Goal: Information Seeking & Learning: Learn about a topic

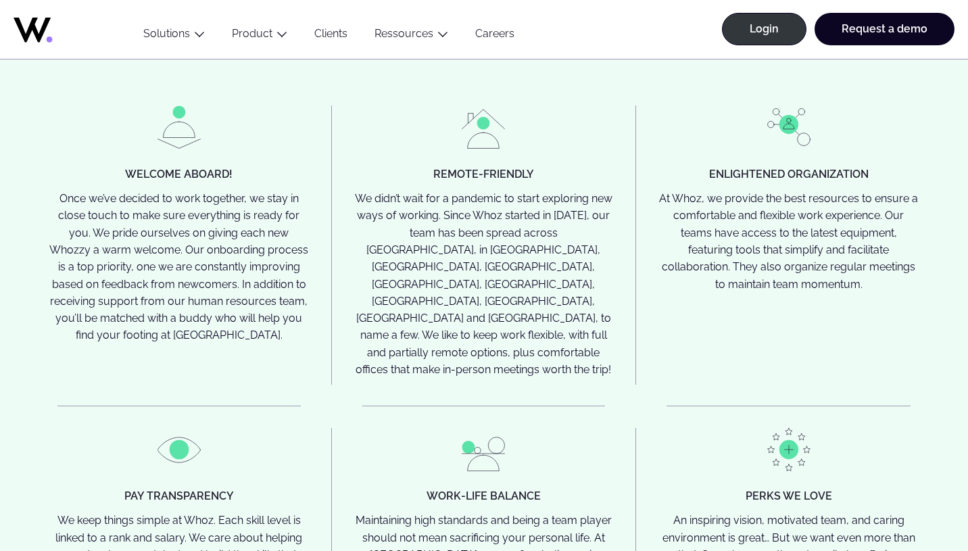
scroll to position [3286, 0]
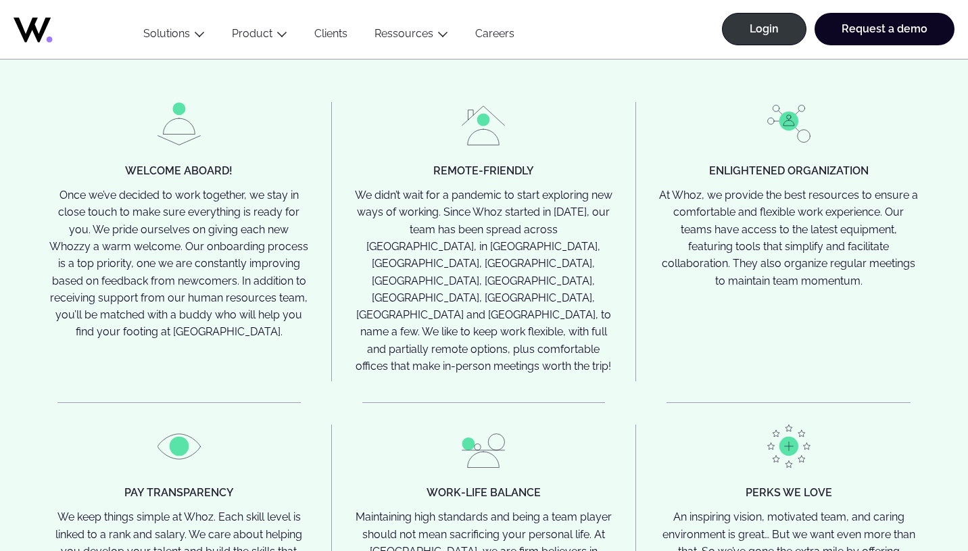
click at [468, 80] on div "All for one and one for all Because teamwork is what really counts. Joining Who…" at bounding box center [484, 225] width 914 height 1007
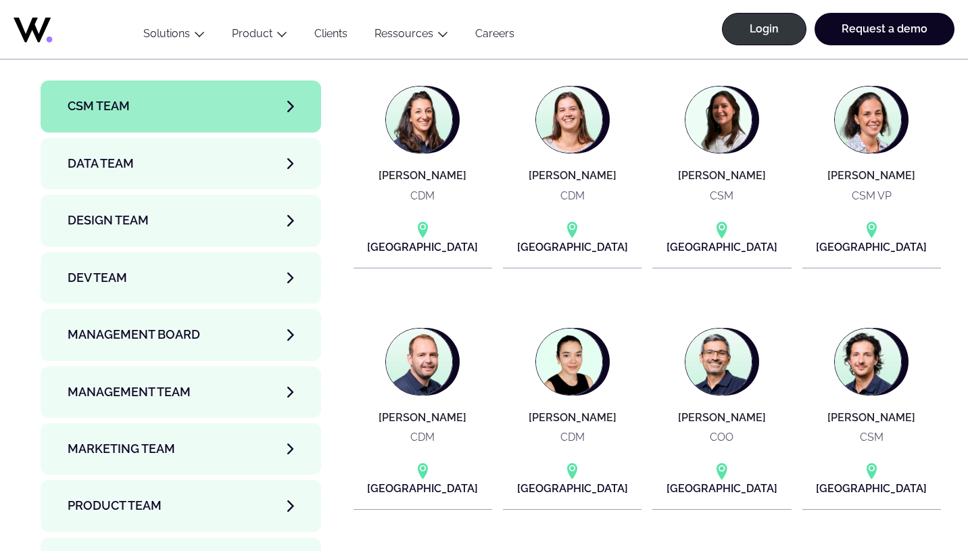
scroll to position [4463, 0]
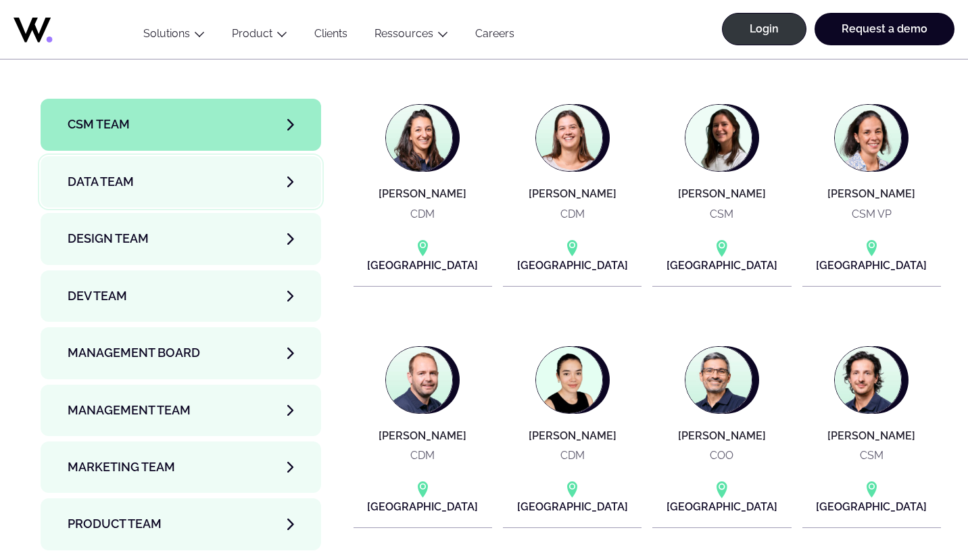
click at [145, 156] on link "Data team" at bounding box center [181, 181] width 280 height 51
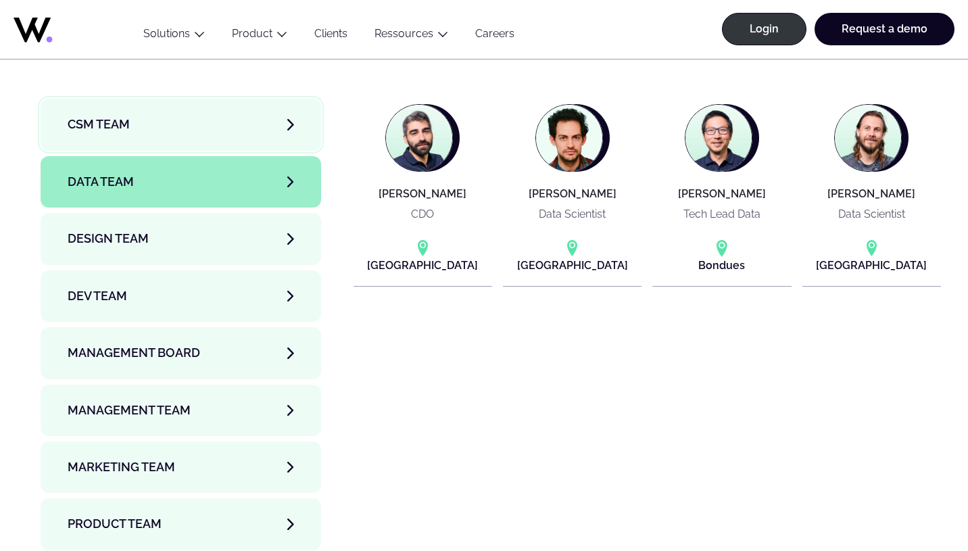
click at [162, 99] on link "CSM team" at bounding box center [181, 124] width 280 height 51
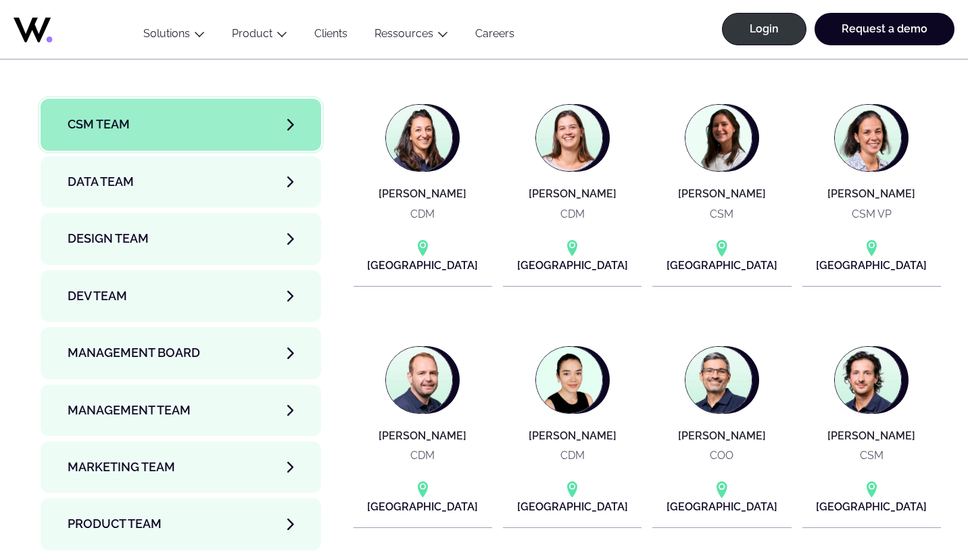
click at [285, 99] on link "CSM team" at bounding box center [181, 124] width 280 height 51
click at [174, 156] on link "Data team" at bounding box center [181, 181] width 280 height 51
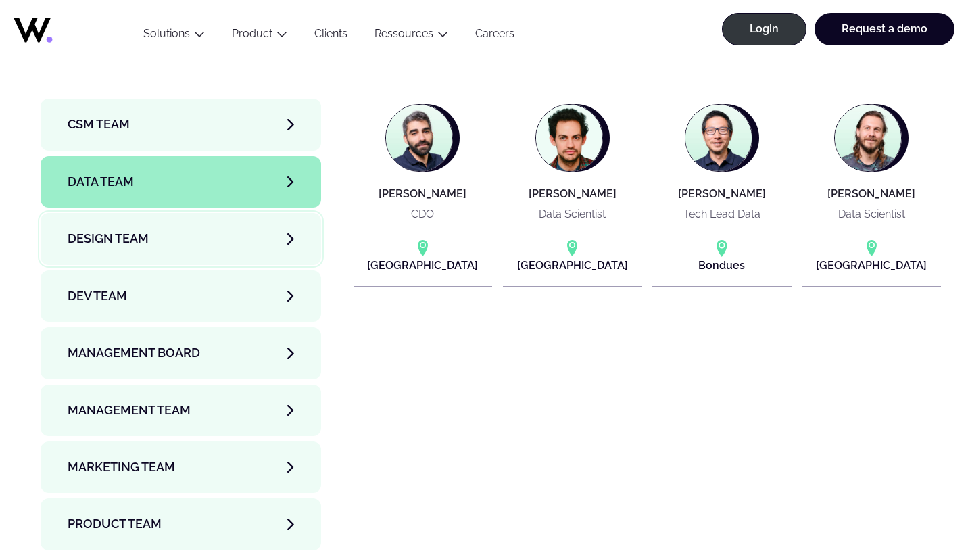
click at [166, 213] on link "Design team" at bounding box center [181, 238] width 280 height 51
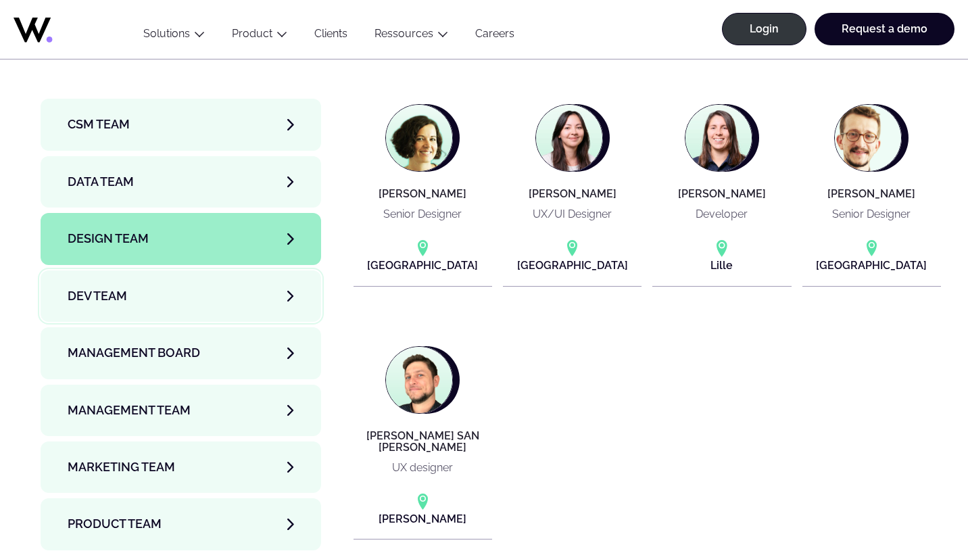
click at [122, 286] on span "Dev team" at bounding box center [97, 295] width 59 height 19
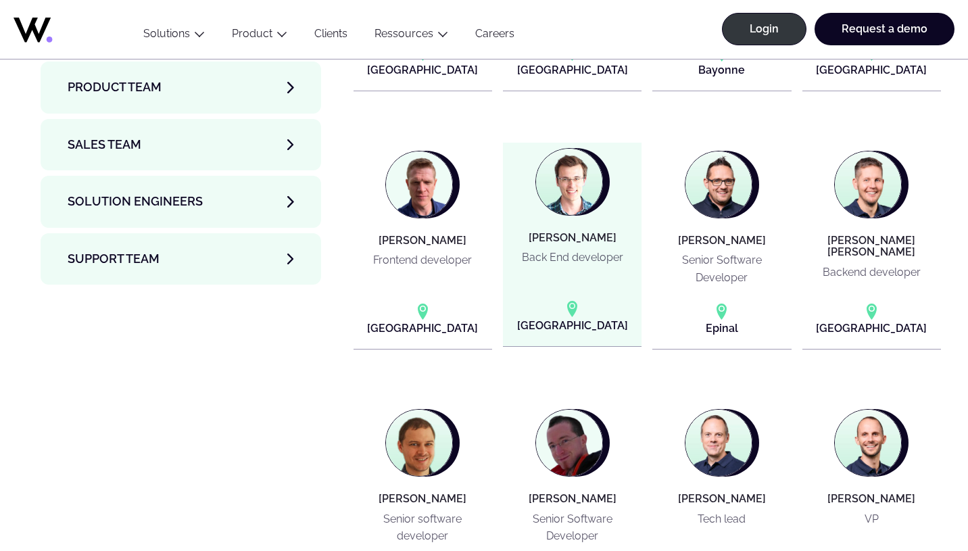
scroll to position [4507, 0]
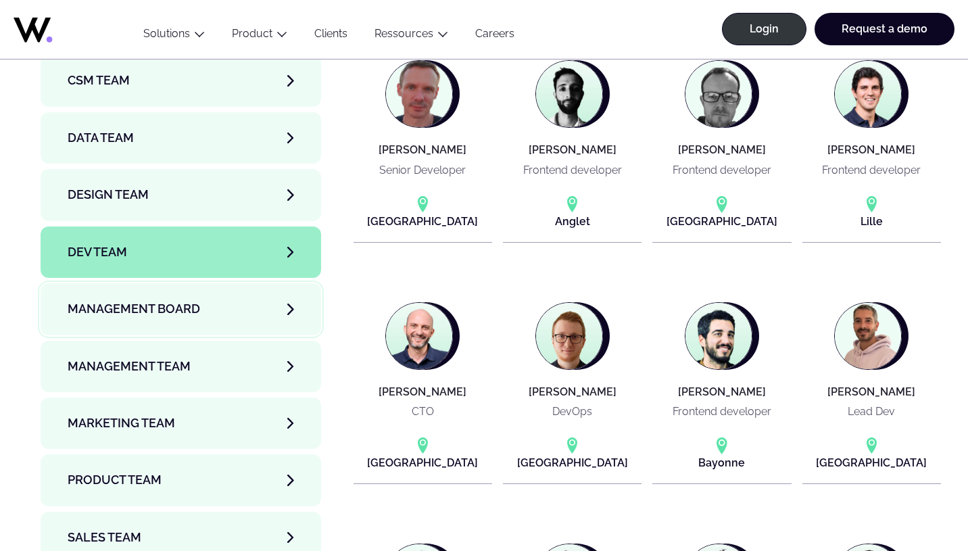
click at [184, 285] on link "Management Board" at bounding box center [181, 308] width 280 height 51
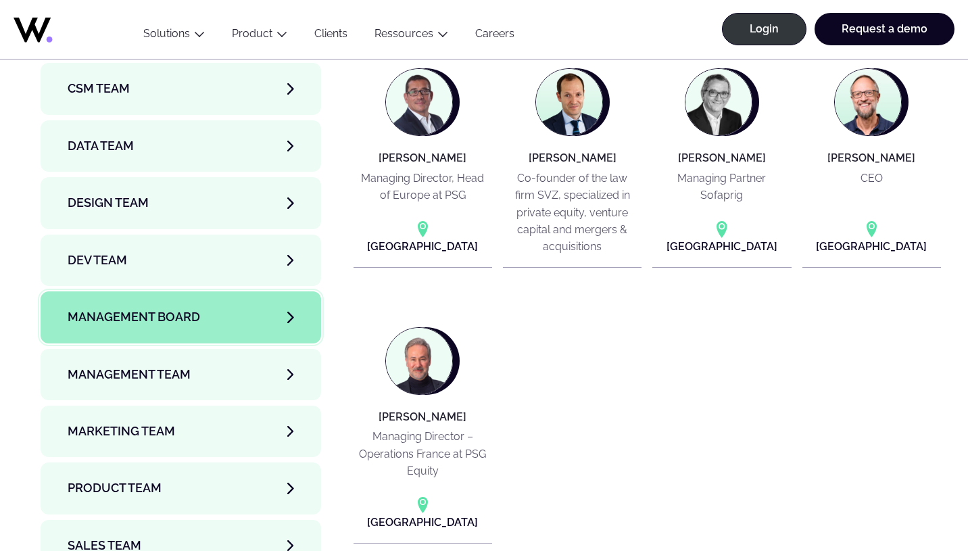
scroll to position [4499, 0]
click at [170, 350] on link "Management Team" at bounding box center [181, 373] width 280 height 51
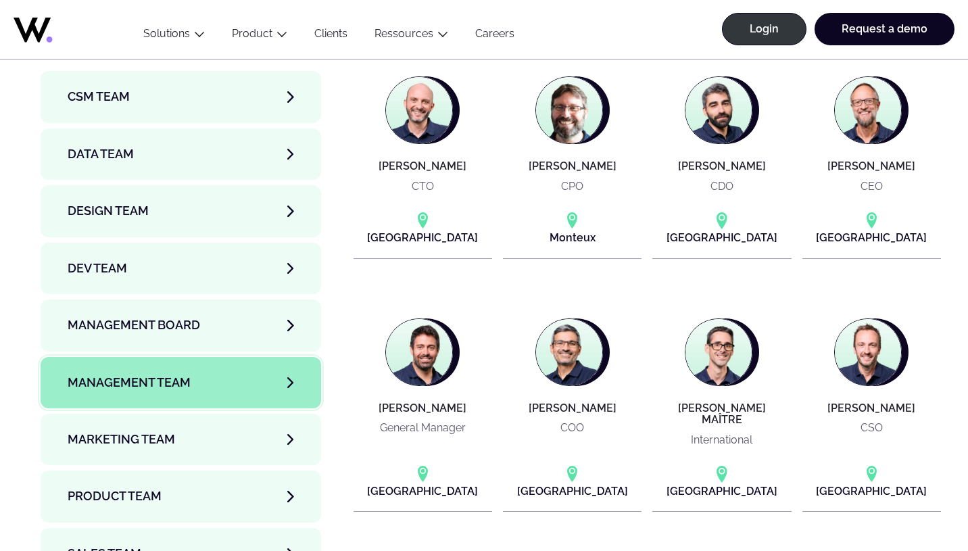
scroll to position [4496, 0]
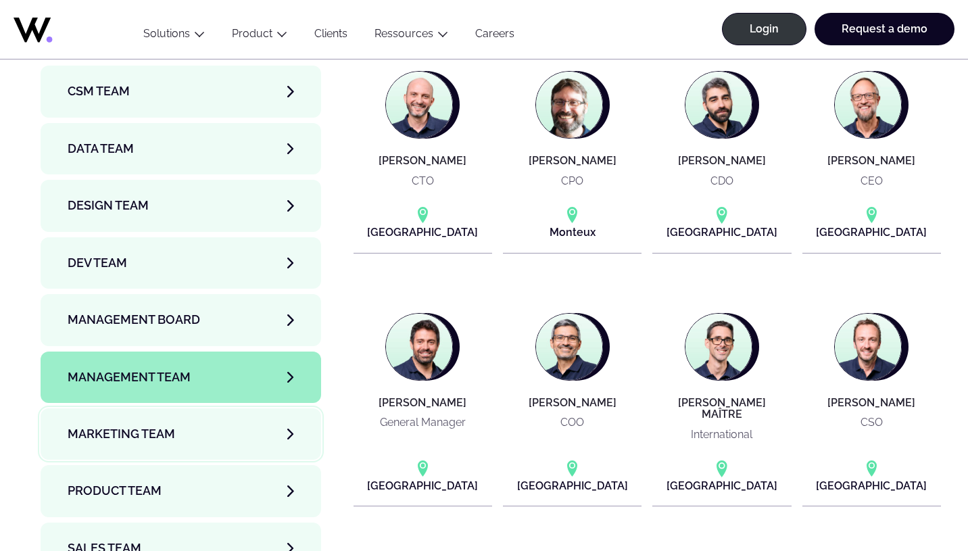
click at [194, 408] on link "Marketing Team" at bounding box center [181, 433] width 280 height 51
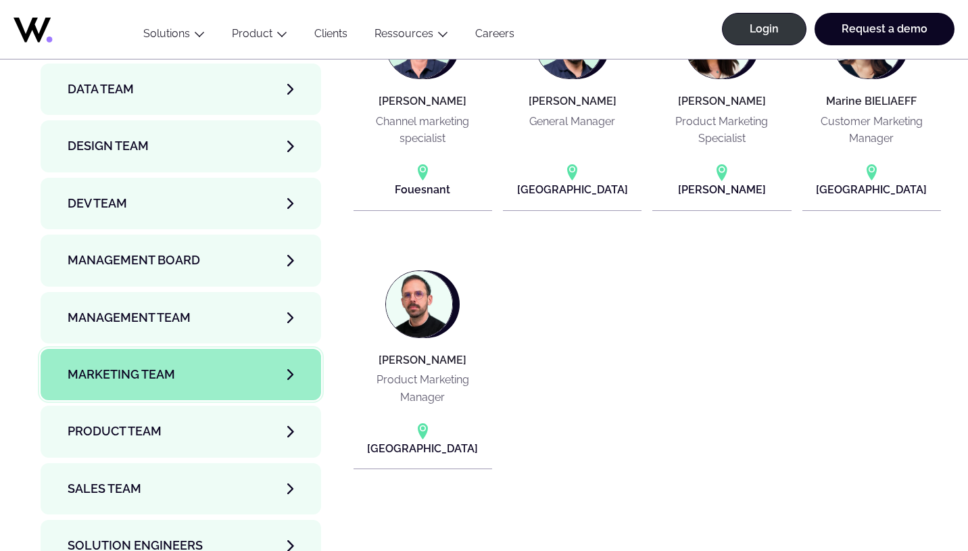
scroll to position [4569, 0]
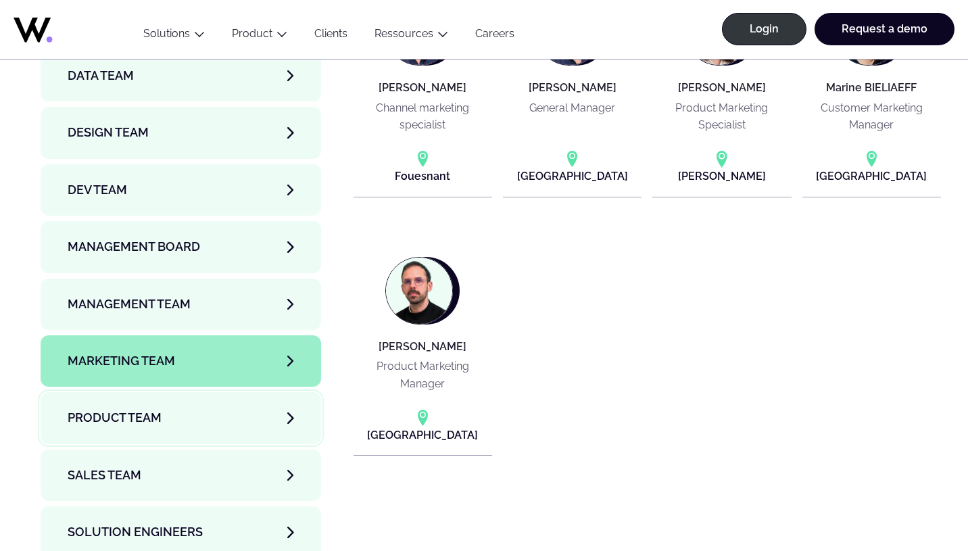
click at [159, 392] on link "Product team" at bounding box center [181, 417] width 280 height 51
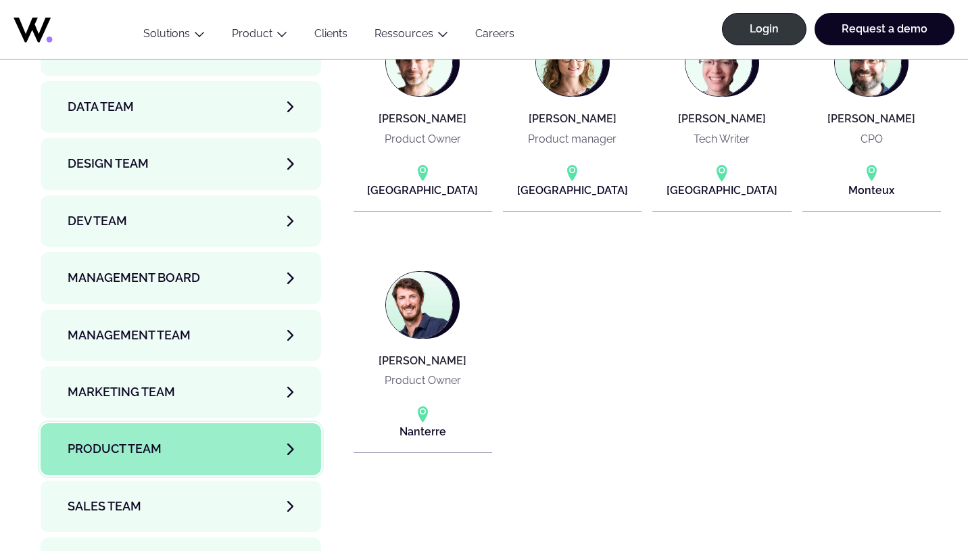
scroll to position [4543, 0]
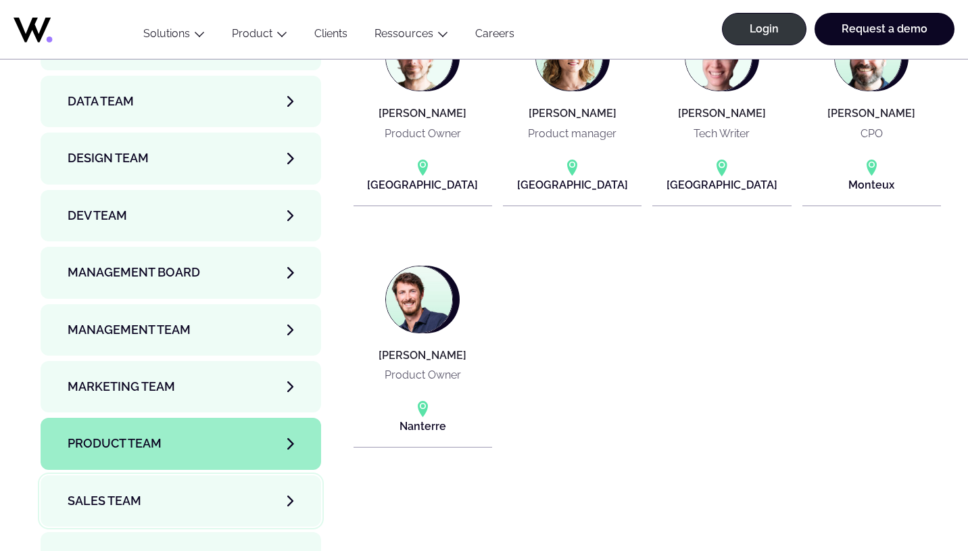
click at [145, 475] on link "Sales team" at bounding box center [181, 500] width 280 height 51
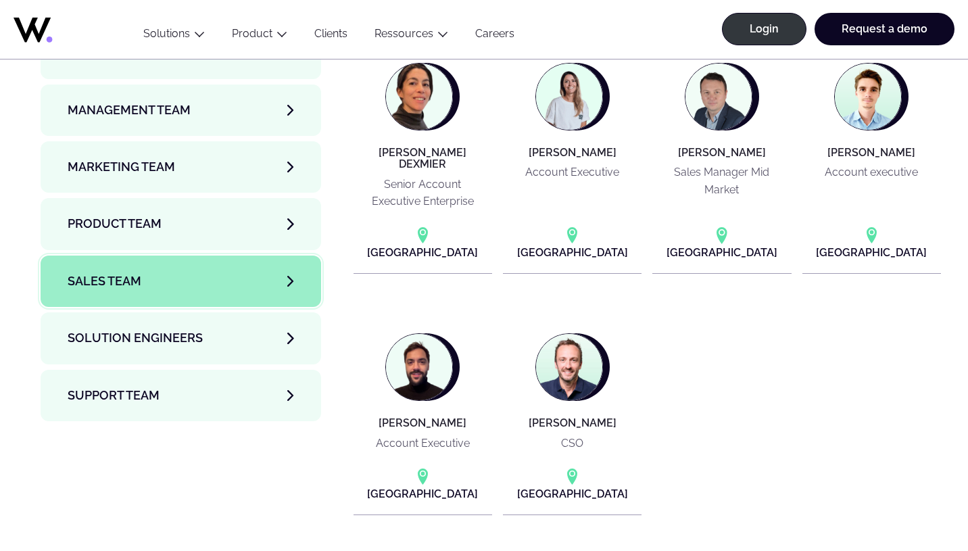
scroll to position [4767, 0]
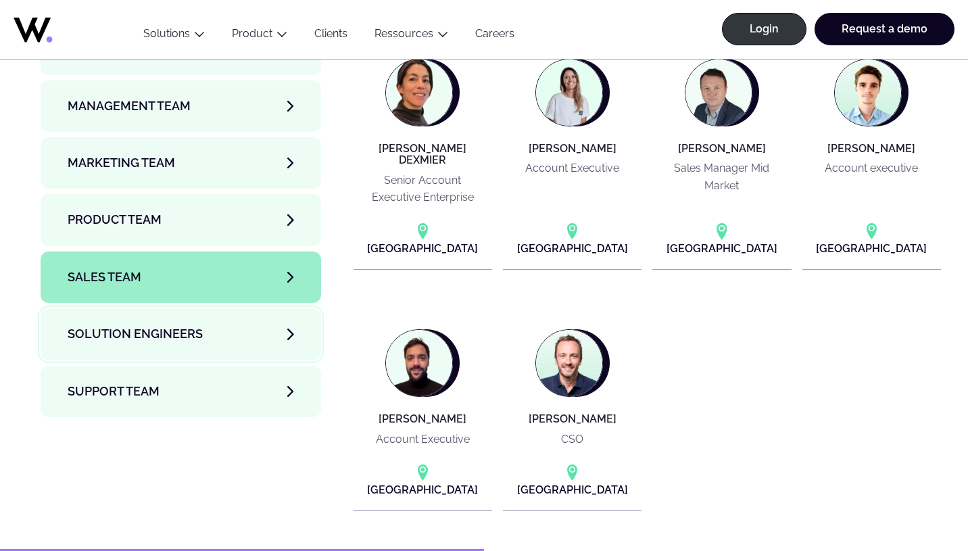
click at [147, 311] on link "Solution Engineers" at bounding box center [181, 333] width 280 height 51
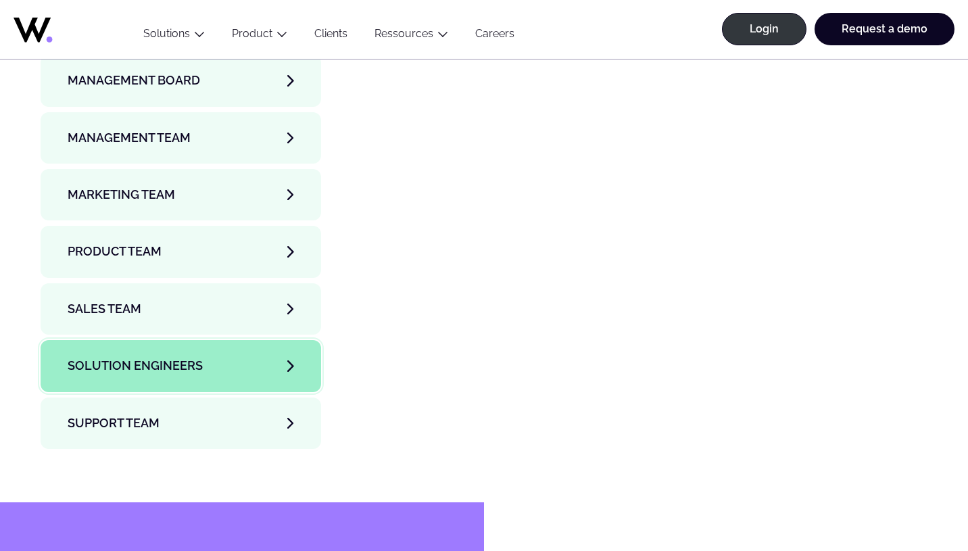
scroll to position [4745, 0]
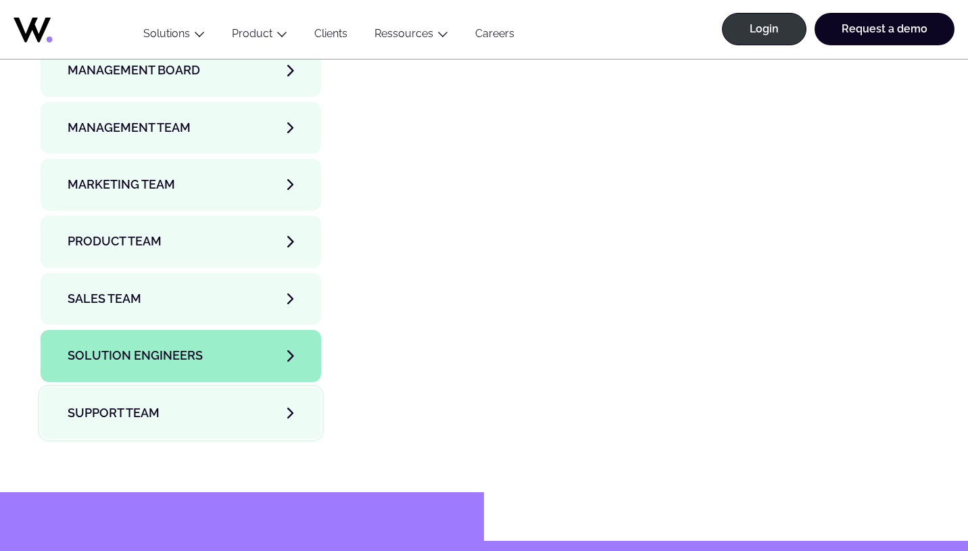
click at [166, 387] on link "Support team" at bounding box center [181, 412] width 280 height 51
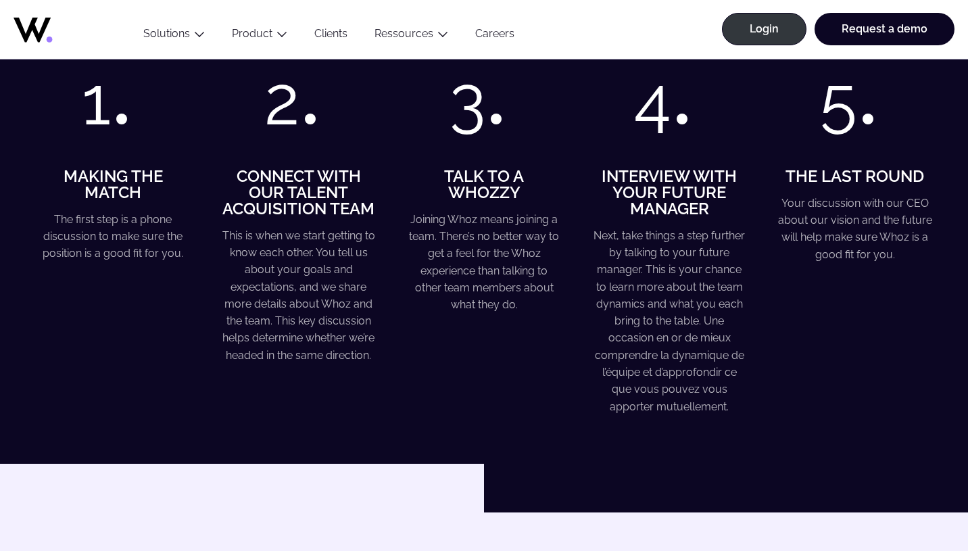
scroll to position [1614, 0]
